Goal: Task Accomplishment & Management: Complete application form

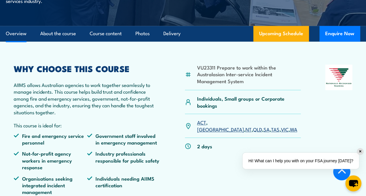
scroll to position [204, 0]
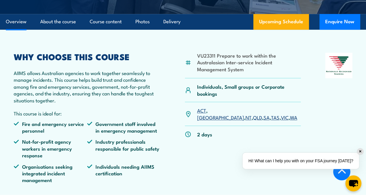
click at [290, 114] on link "WA" at bounding box center [293, 117] width 7 height 7
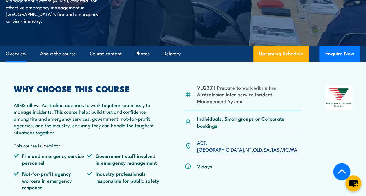
scroll to position [233, 0]
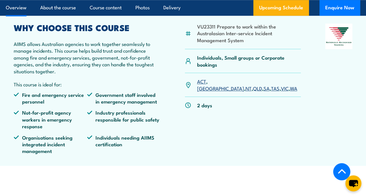
click at [290, 85] on link "WA" at bounding box center [293, 88] width 7 height 7
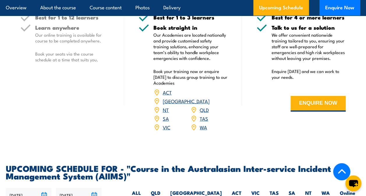
scroll to position [981, 0]
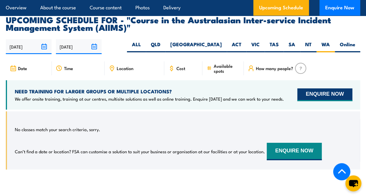
click at [332, 88] on button "ENQUIRE NOW" at bounding box center [324, 94] width 55 height 13
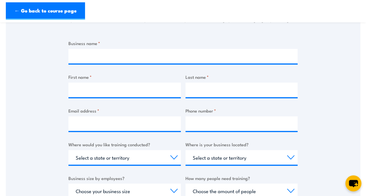
scroll to position [116, 0]
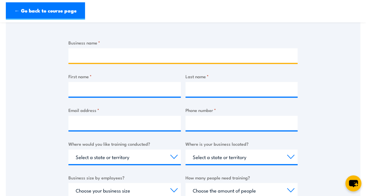
click at [84, 60] on input "Business name *" at bounding box center [182, 55] width 229 height 15
type input "Secure Journeys"
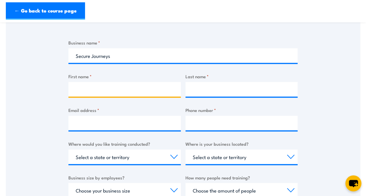
click at [82, 85] on input "First name *" at bounding box center [124, 89] width 112 height 15
type input "David"
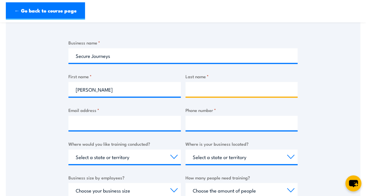
click at [224, 88] on input "Last name *" at bounding box center [241, 89] width 112 height 15
type input "Thompson"
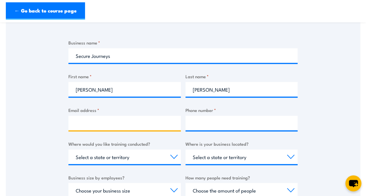
click at [81, 123] on input "Email address *" at bounding box center [124, 123] width 112 height 15
type input "david.thompson@mtctrains.com.au"
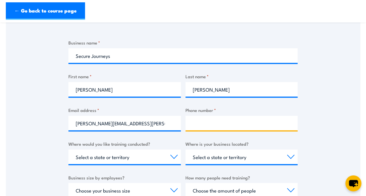
type input "0429985768"
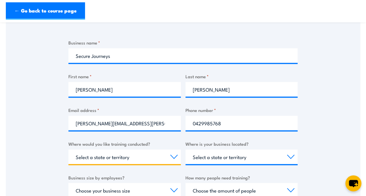
click at [175, 154] on select "Select a state or territory Nationally - multiple locations QLD NSW VIC SA ACT …" at bounding box center [124, 157] width 112 height 15
select select "WA"
click at [68, 150] on select "Select a state or territory Nationally - multiple locations QLD NSW VIC SA ACT …" at bounding box center [124, 157] width 112 height 15
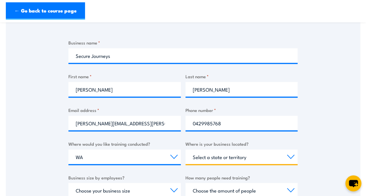
click at [290, 153] on select "Select a state or territory QLD NSW VIC SA ACT WA TAS NT" at bounding box center [241, 157] width 112 height 15
select select "WA"
click at [185, 150] on select "Select a state or territory QLD NSW VIC SA ACT WA TAS NT" at bounding box center [241, 157] width 112 height 15
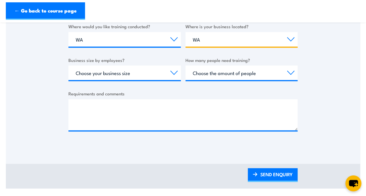
scroll to position [204, 0]
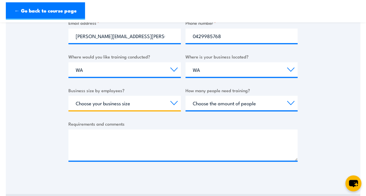
click at [167, 101] on select "Choose your business size 1 to 19 20 to 199 200+" at bounding box center [124, 103] width 112 height 15
select select "200+"
click at [68, 96] on select "Choose your business size 1 to 19 20 to 199 200+" at bounding box center [124, 103] width 112 height 15
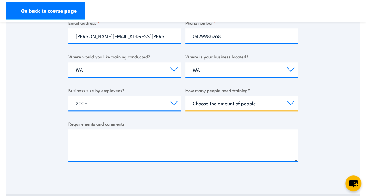
click at [290, 99] on select "Choose the amount of people 1 to 4 5 to 19 20+" at bounding box center [241, 103] width 112 height 15
select select "5 to 19"
click at [185, 96] on select "Choose the amount of people 1 to 4 5 to 19 20+" at bounding box center [241, 103] width 112 height 15
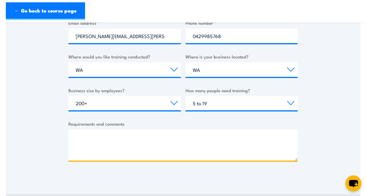
click at [87, 137] on textarea "Requirements and comments" at bounding box center [182, 144] width 229 height 31
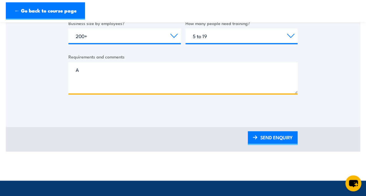
scroll to position [262, 0]
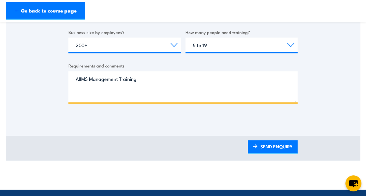
click at [139, 76] on textarea "AIIMS Management Training" at bounding box center [182, 86] width 229 height 31
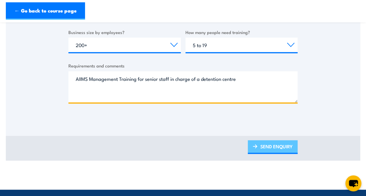
type textarea "AIIMS Management Training for senior staff in charge of a detention centre"
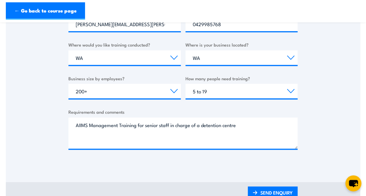
scroll to position [233, 0]
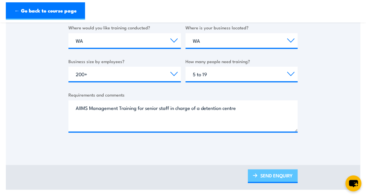
click at [263, 173] on link "SEND ENQUIRY" at bounding box center [273, 176] width 50 height 14
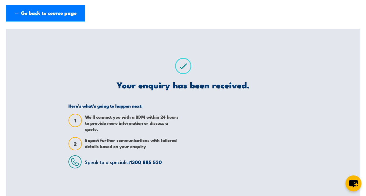
scroll to position [0, 0]
